Goal: Find specific page/section: Find specific page/section

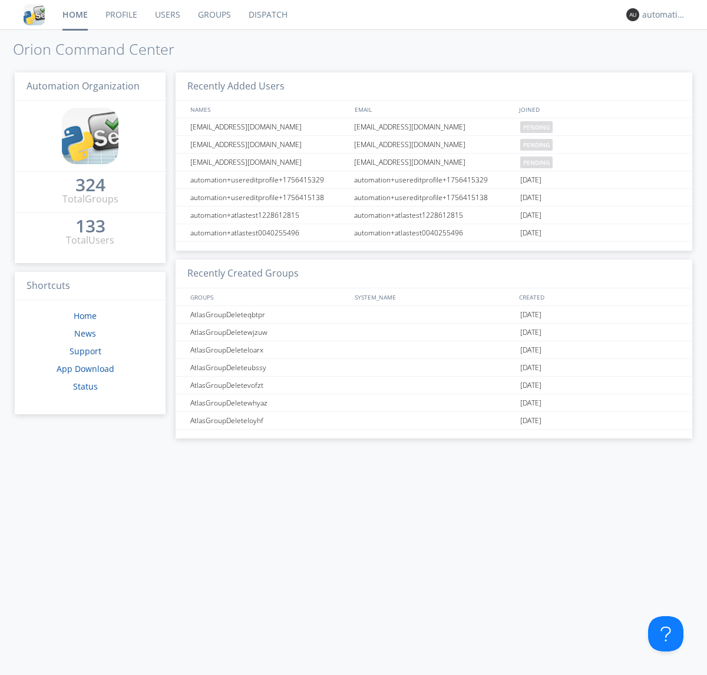
click at [267, 15] on link "Dispatch" at bounding box center [268, 14] width 57 height 29
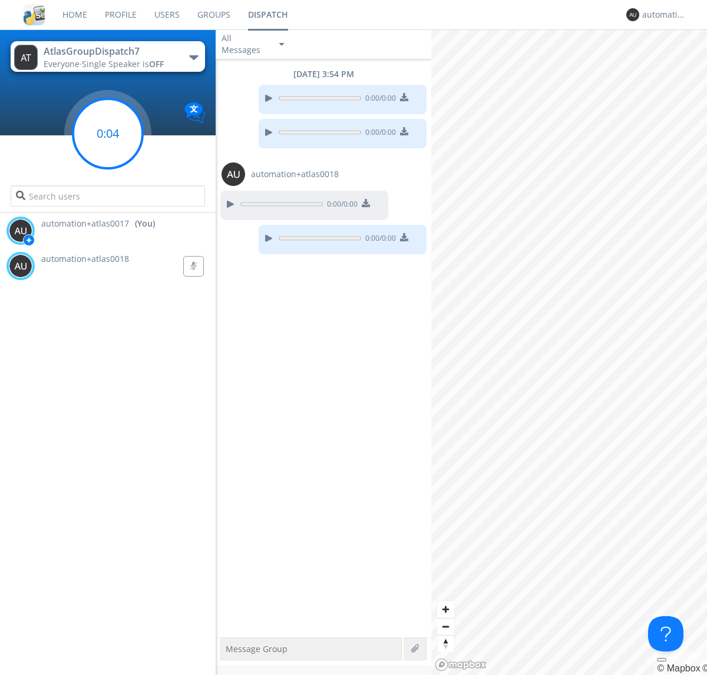
click at [108, 134] on g at bounding box center [107, 133] width 69 height 69
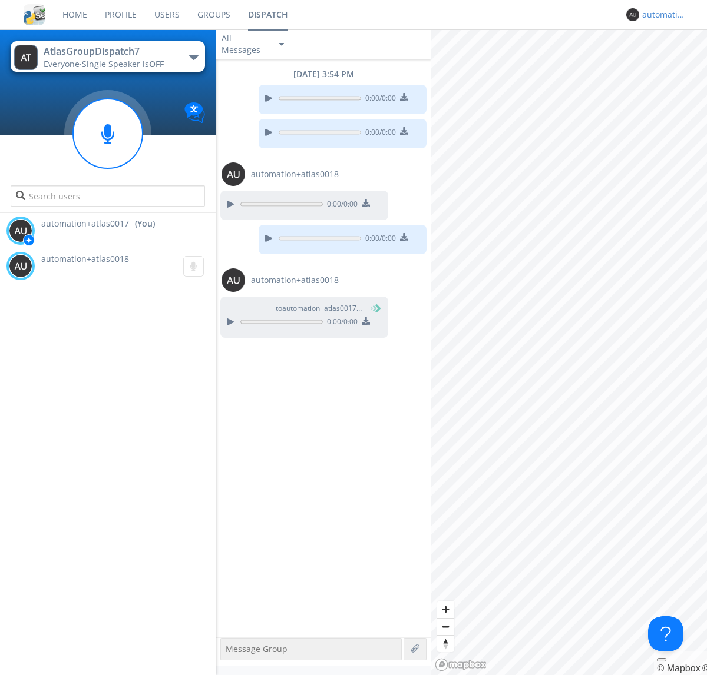
click at [661, 15] on div "automation+atlas0017" at bounding box center [664, 15] width 44 height 12
